Goal: Transaction & Acquisition: Purchase product/service

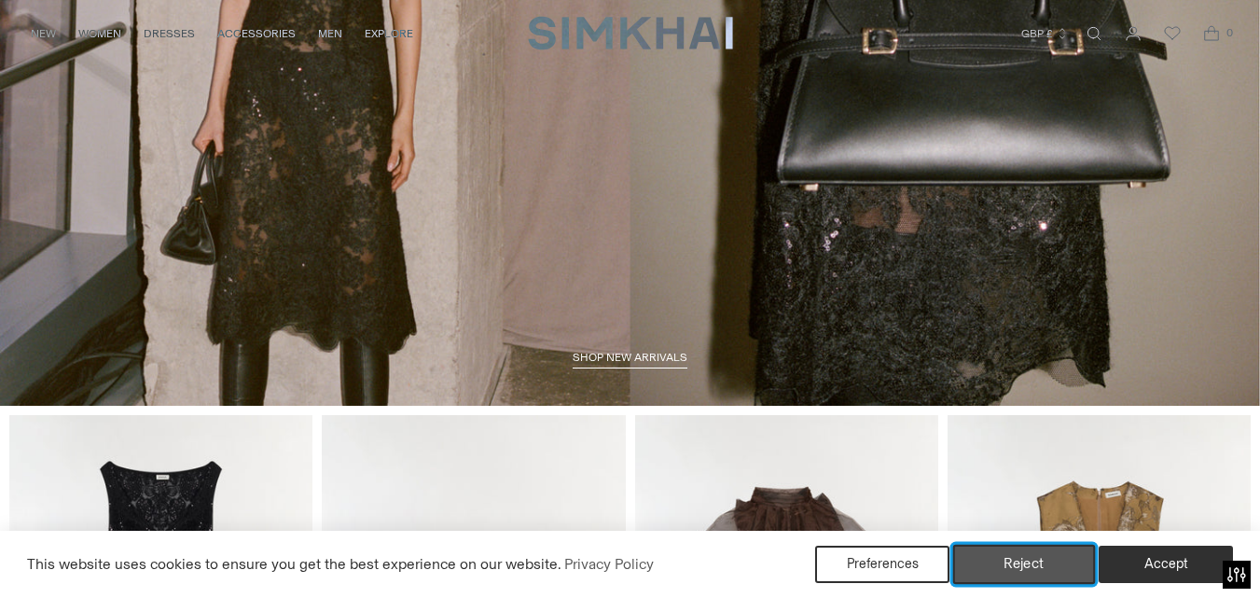
click at [1070, 560] on button "Reject" at bounding box center [1024, 564] width 143 height 39
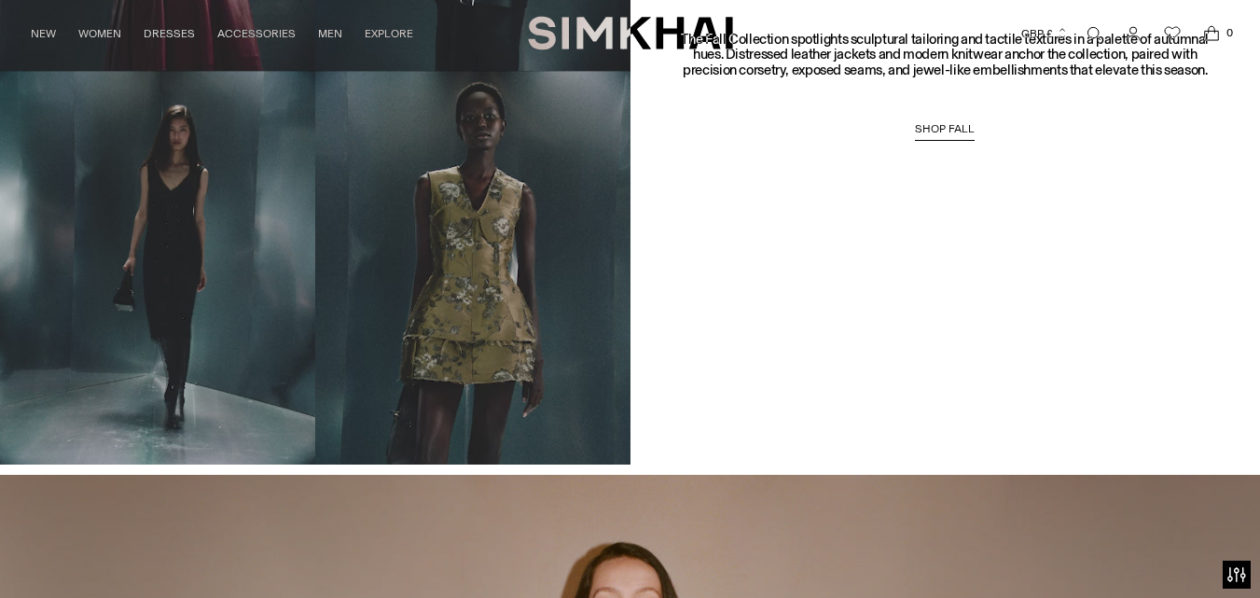
scroll to position [2123, 0]
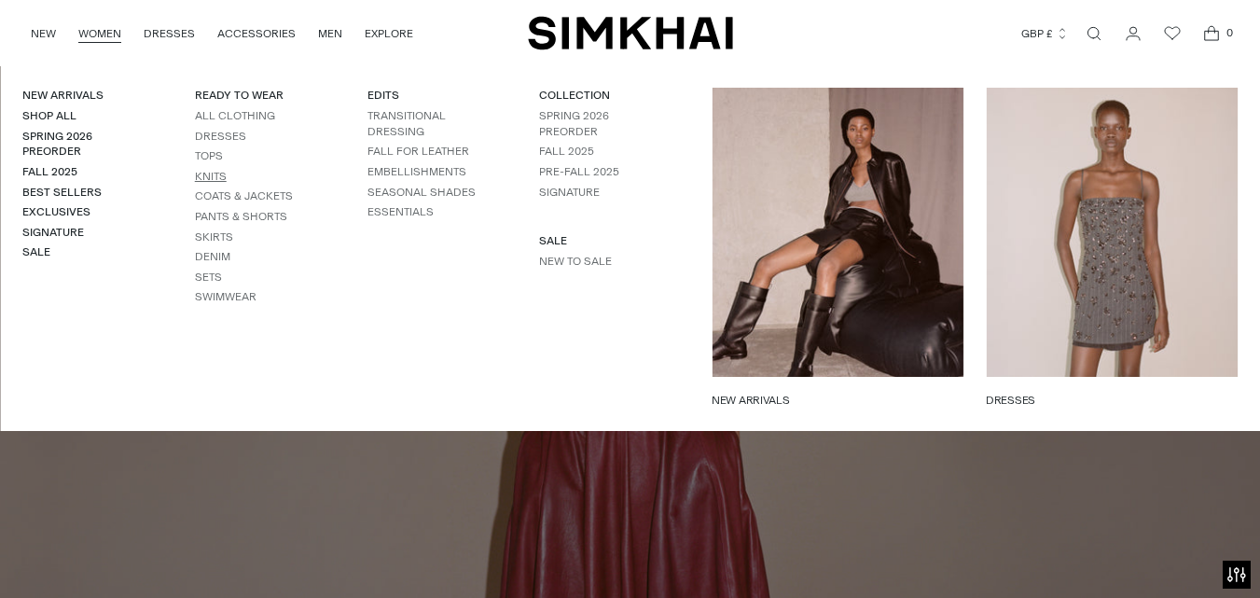
click at [203, 172] on link "Knits" at bounding box center [211, 176] width 32 height 13
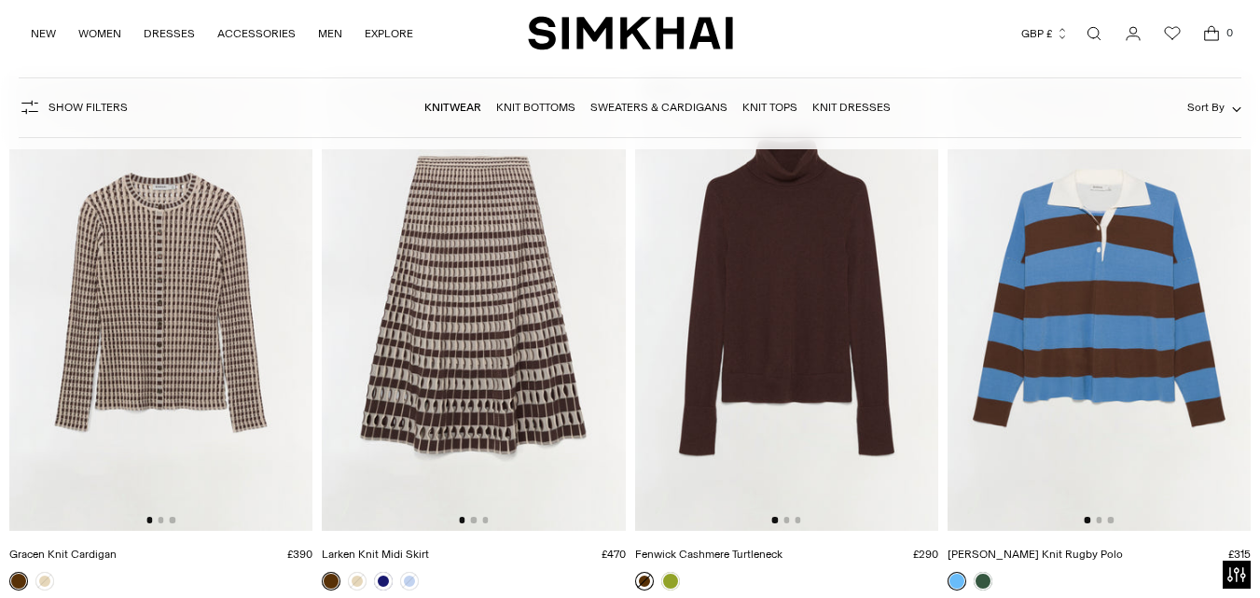
scroll to position [4144, 0]
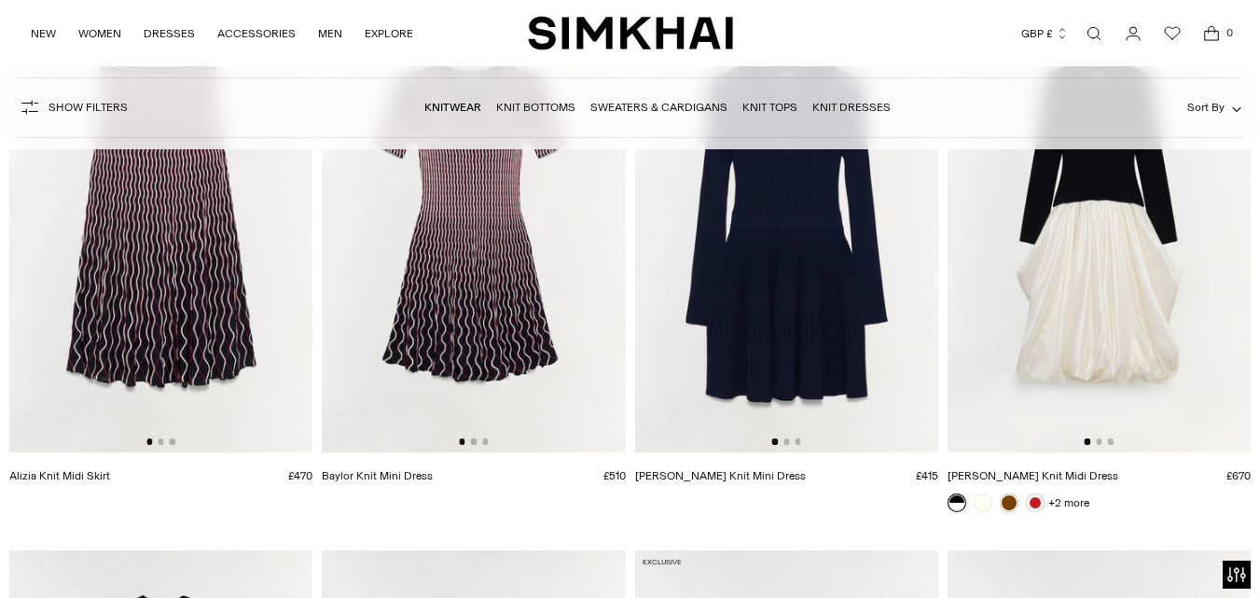
click at [684, 112] on link "Sweaters & Cardigans" at bounding box center [658, 107] width 137 height 13
click at [687, 108] on link "Sweaters & Cardigans" at bounding box center [658, 107] width 137 height 13
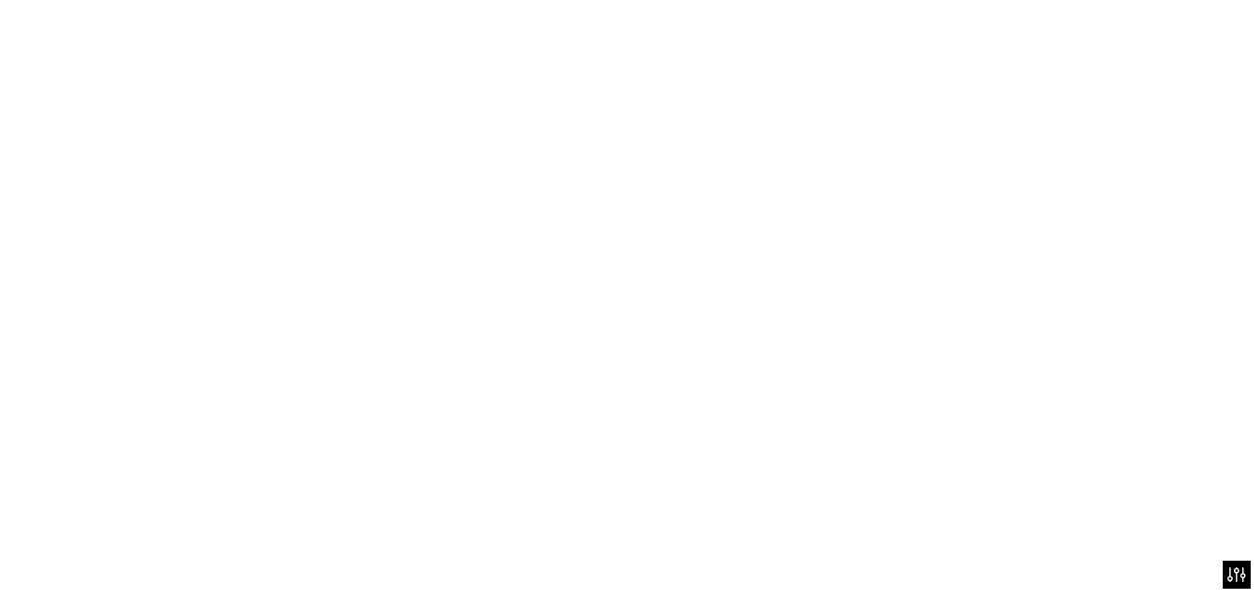
click at [701, 105] on link "Sweaters & Cardigans" at bounding box center [658, 107] width 137 height 13
